Goal: Check status

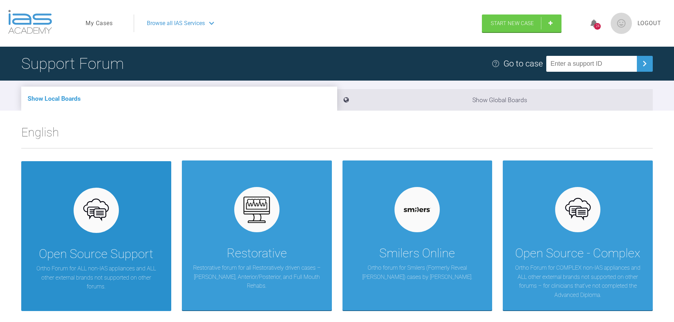
click at [130, 191] on div "Open Source Support Ortho Forum for ALL non-IAS appliances and ALL other extern…" at bounding box center [96, 236] width 150 height 150
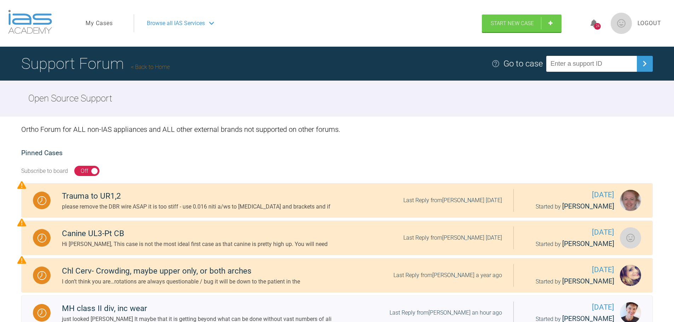
click at [625, 23] on img at bounding box center [620, 23] width 21 height 21
drag, startPoint x: 84, startPoint y: 61, endPoint x: 85, endPoint y: 54, distance: 6.5
click at [84, 61] on h1 "Support Forum Back to Home" at bounding box center [95, 63] width 148 height 25
click at [96, 23] on link "My Cases" at bounding box center [99, 23] width 27 height 9
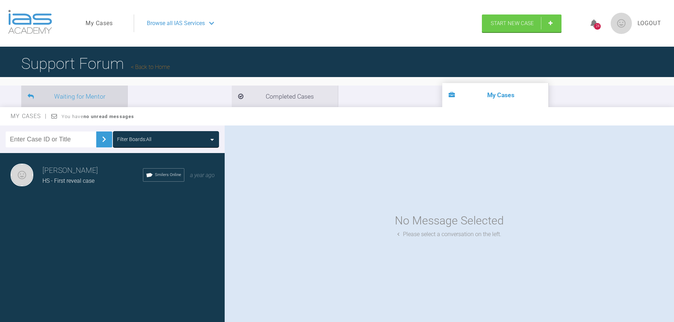
click at [79, 99] on li "Waiting for Mentor" at bounding box center [74, 97] width 106 height 22
